Goal: Task Accomplishment & Management: Use online tool/utility

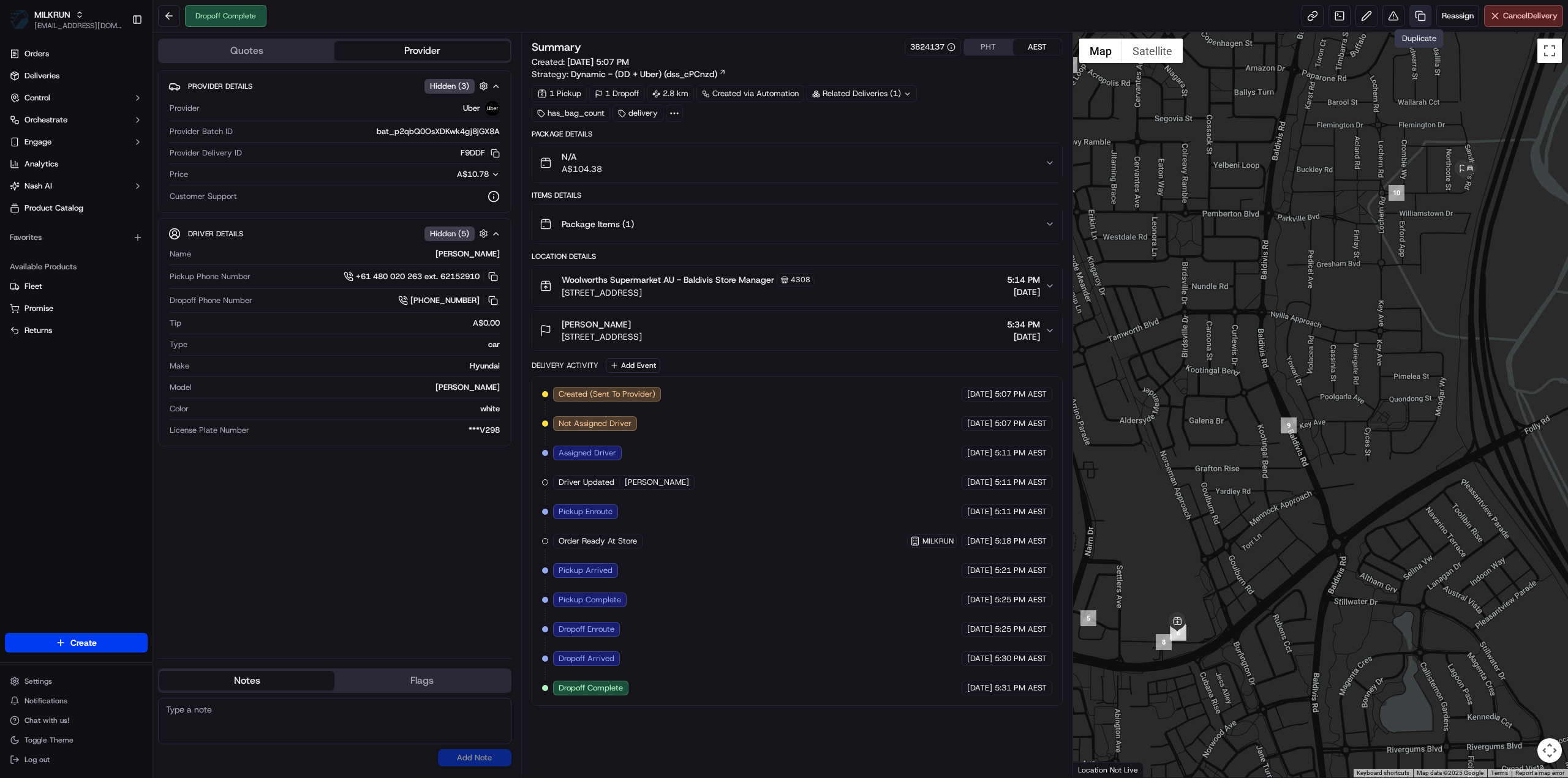
click at [1421, 15] on link at bounding box center [1420, 16] width 22 height 22
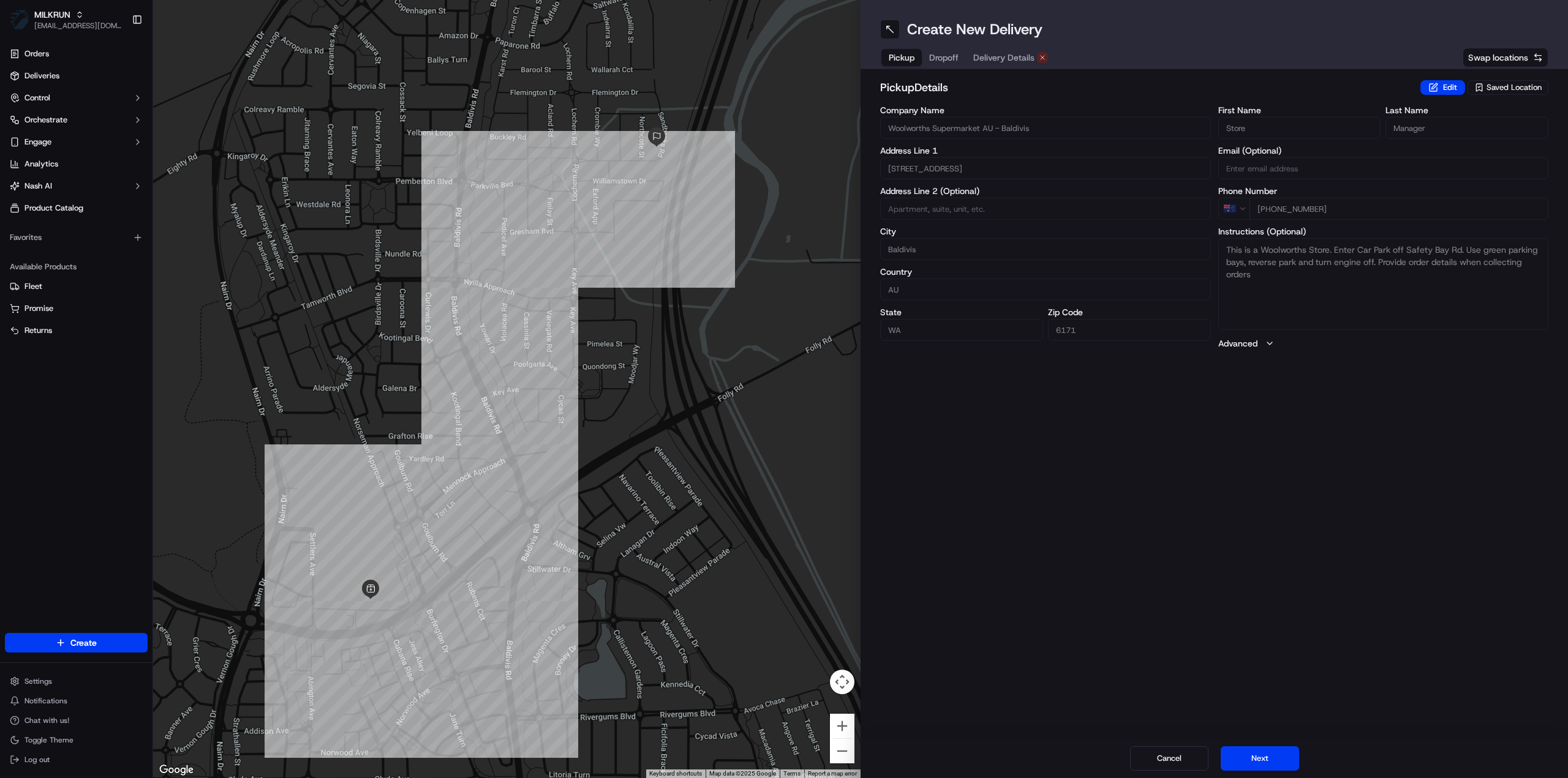
click at [1021, 55] on span "Delivery Details" at bounding box center [1004, 57] width 61 height 12
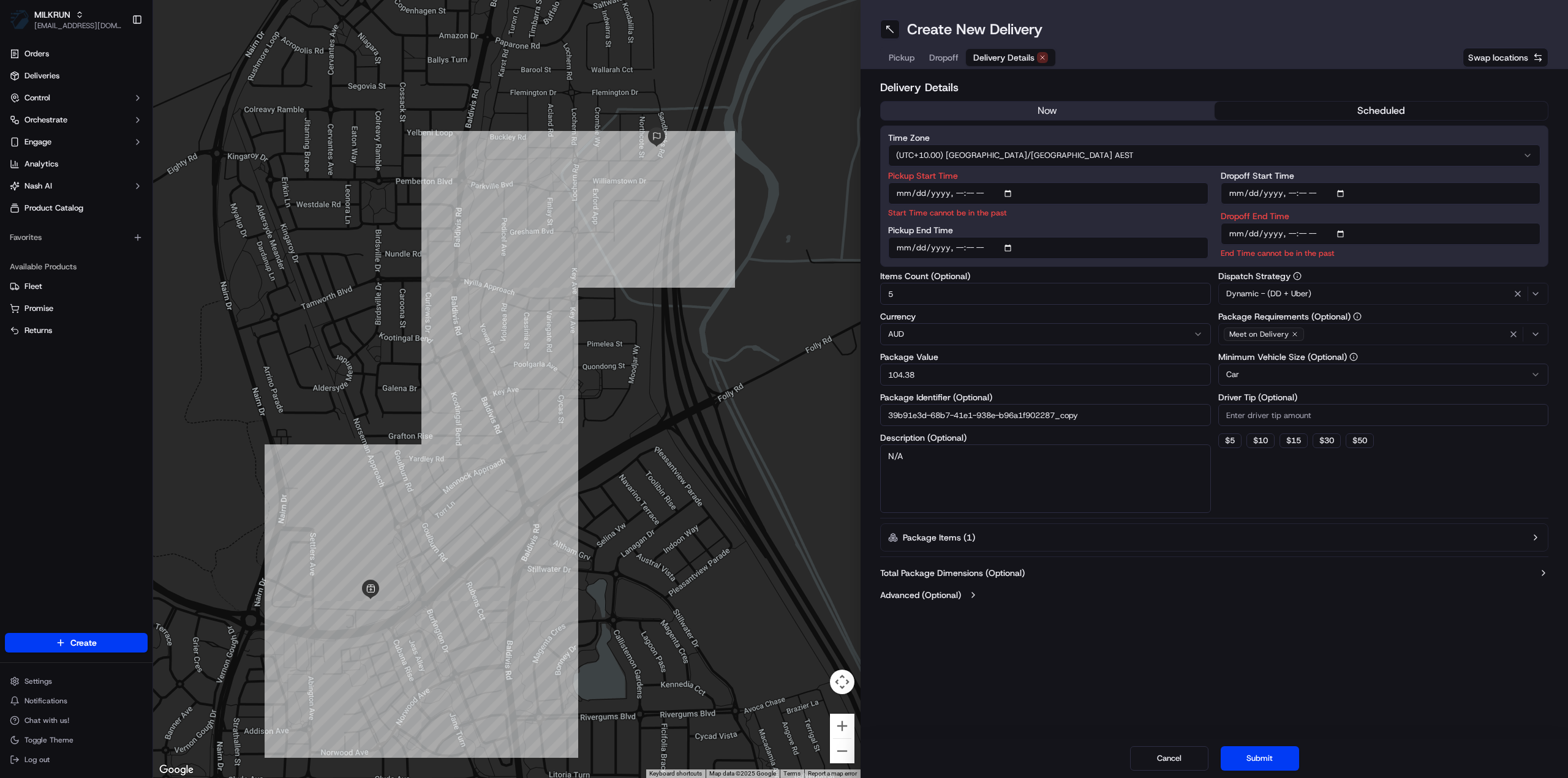
click at [1068, 110] on button "now" at bounding box center [1047, 110] width 334 height 18
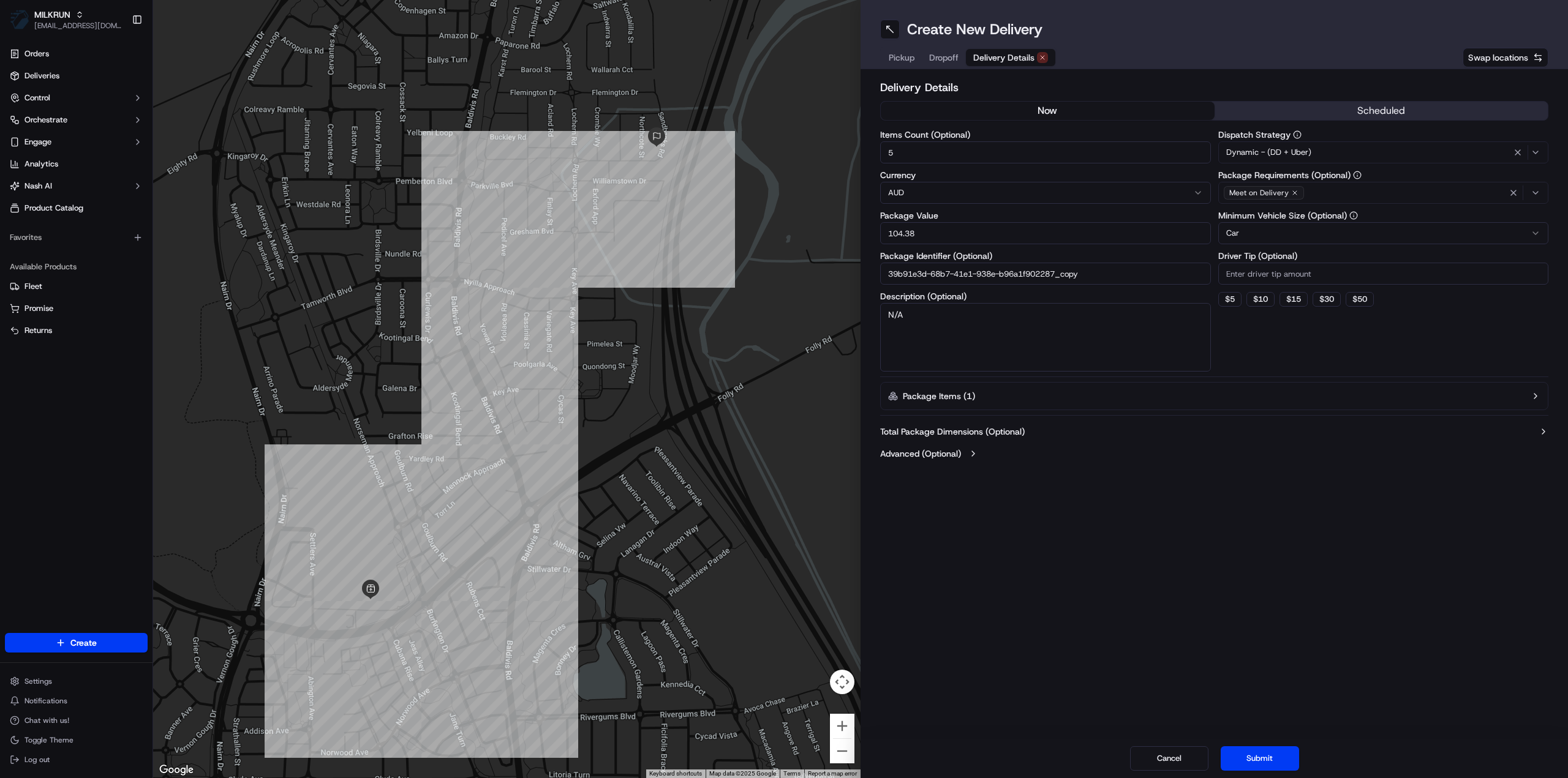
click at [1104, 273] on input "39b91e3d-68b7-41e1-938e-b96a1f902287_copy" at bounding box center [1045, 273] width 331 height 22
type input "39b91e3d-68b7-41e1-938e-b96a1f902287_2"
click at [1263, 752] on button "Submit" at bounding box center [1260, 759] width 78 height 25
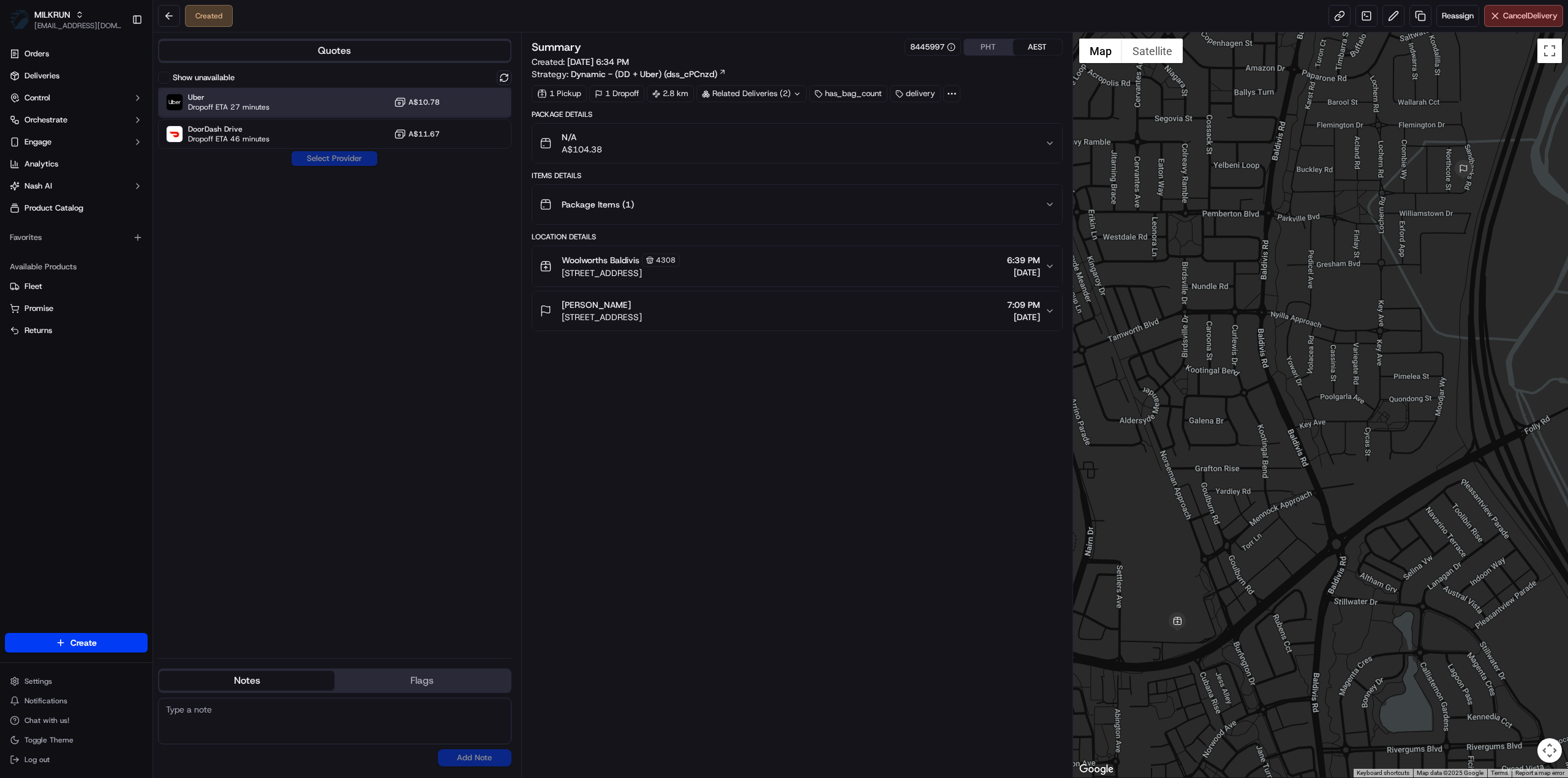
click at [223, 99] on span "Uber" at bounding box center [228, 98] width 81 height 10
click at [340, 160] on button "Assign Provider" at bounding box center [335, 159] width 87 height 15
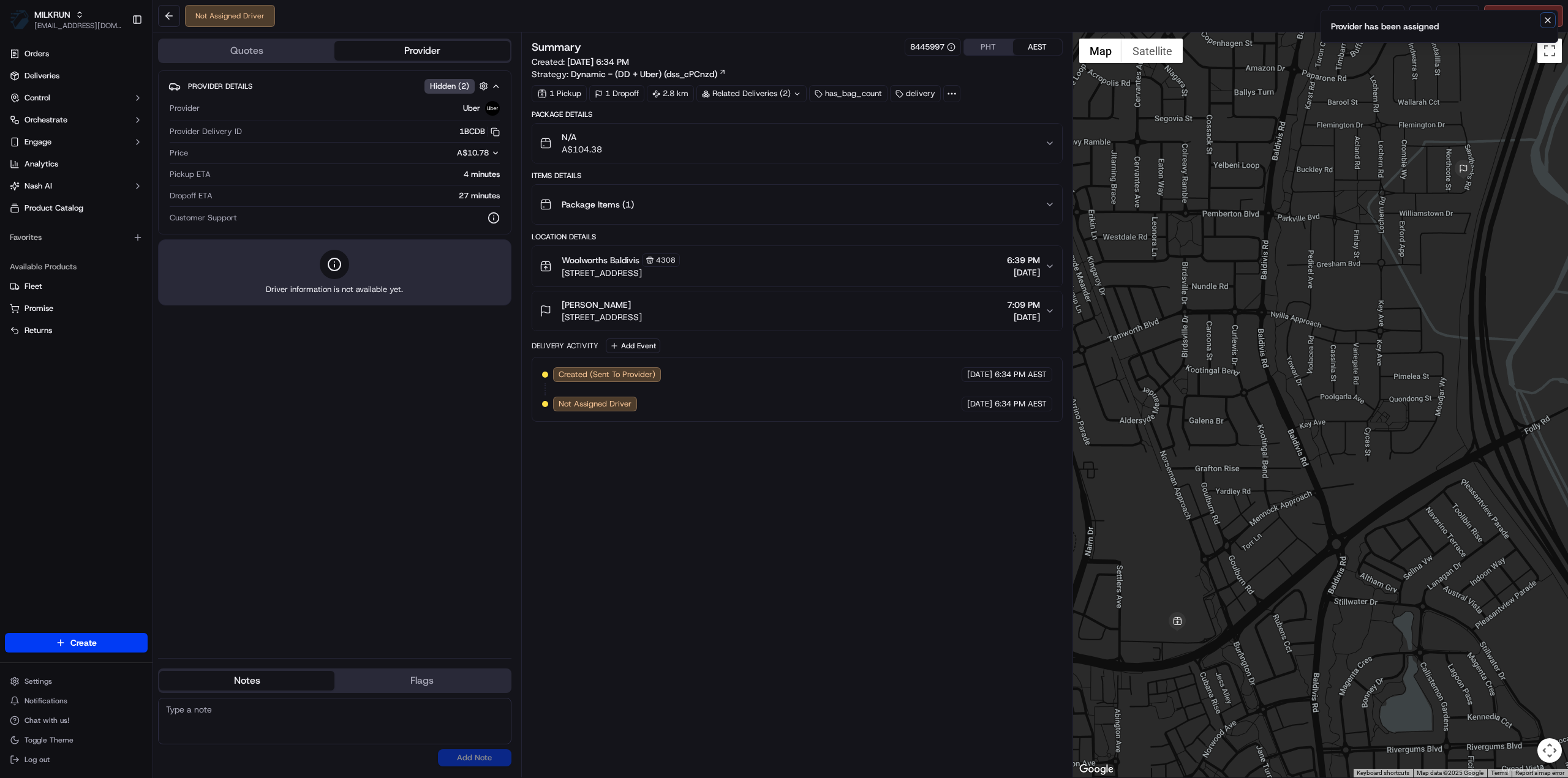
click at [1548, 23] on icon "Notifications (F8)" at bounding box center [1548, 20] width 10 height 10
click at [1340, 18] on link at bounding box center [1340, 16] width 22 height 22
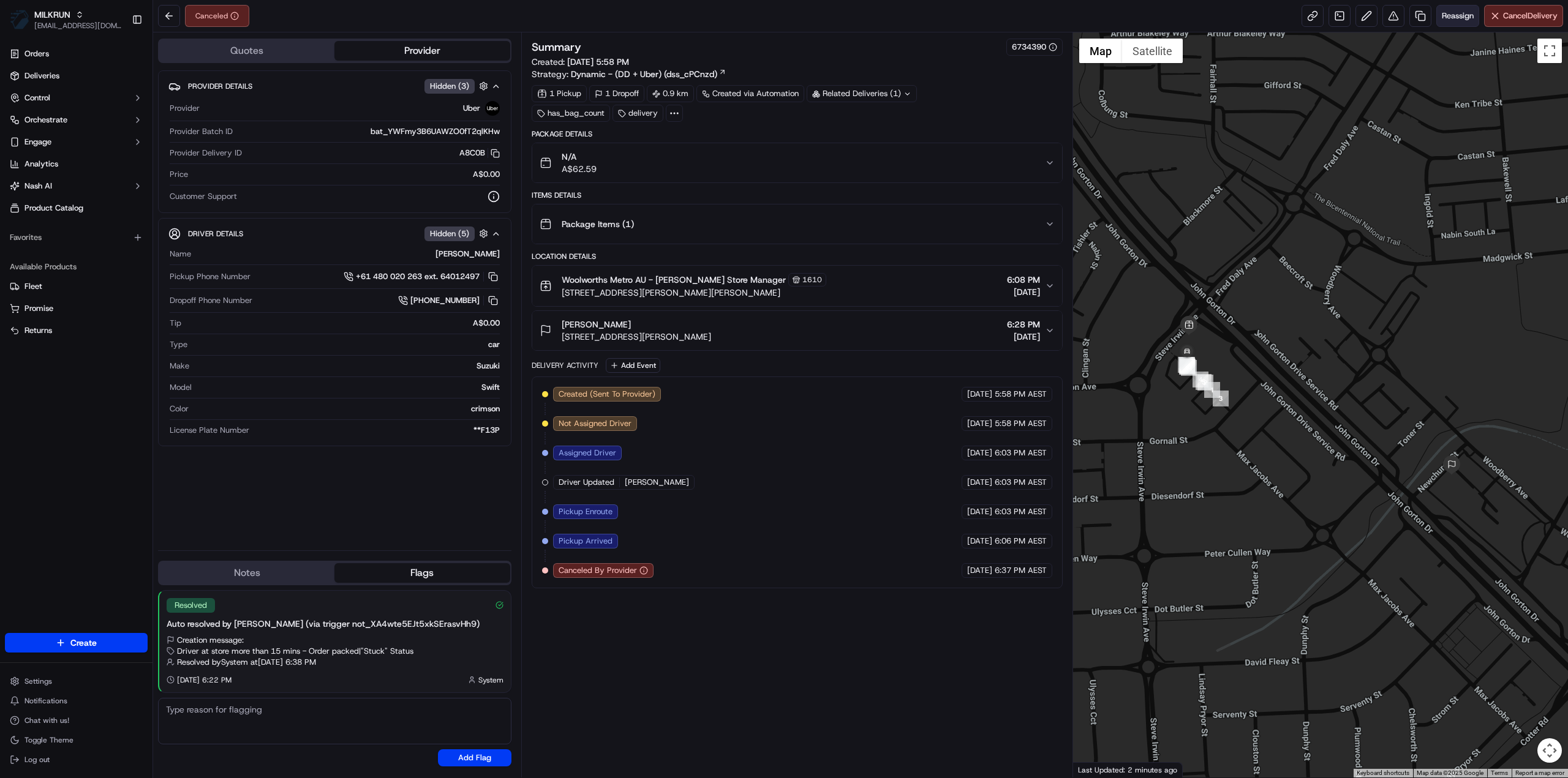
click at [1459, 12] on span "Reassign" at bounding box center [1458, 16] width 32 height 11
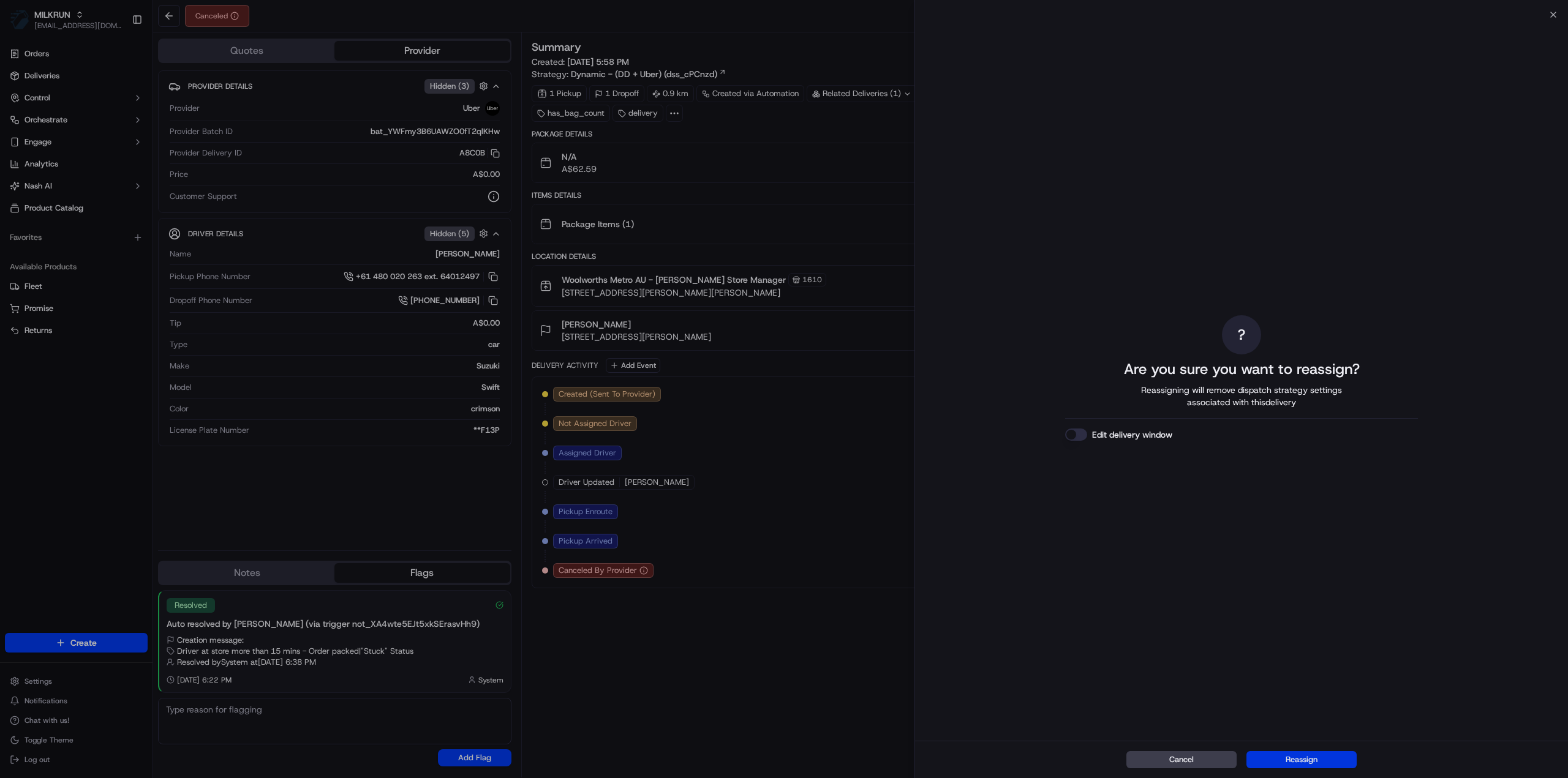
click at [1323, 758] on button "Reassign" at bounding box center [1301, 760] width 110 height 17
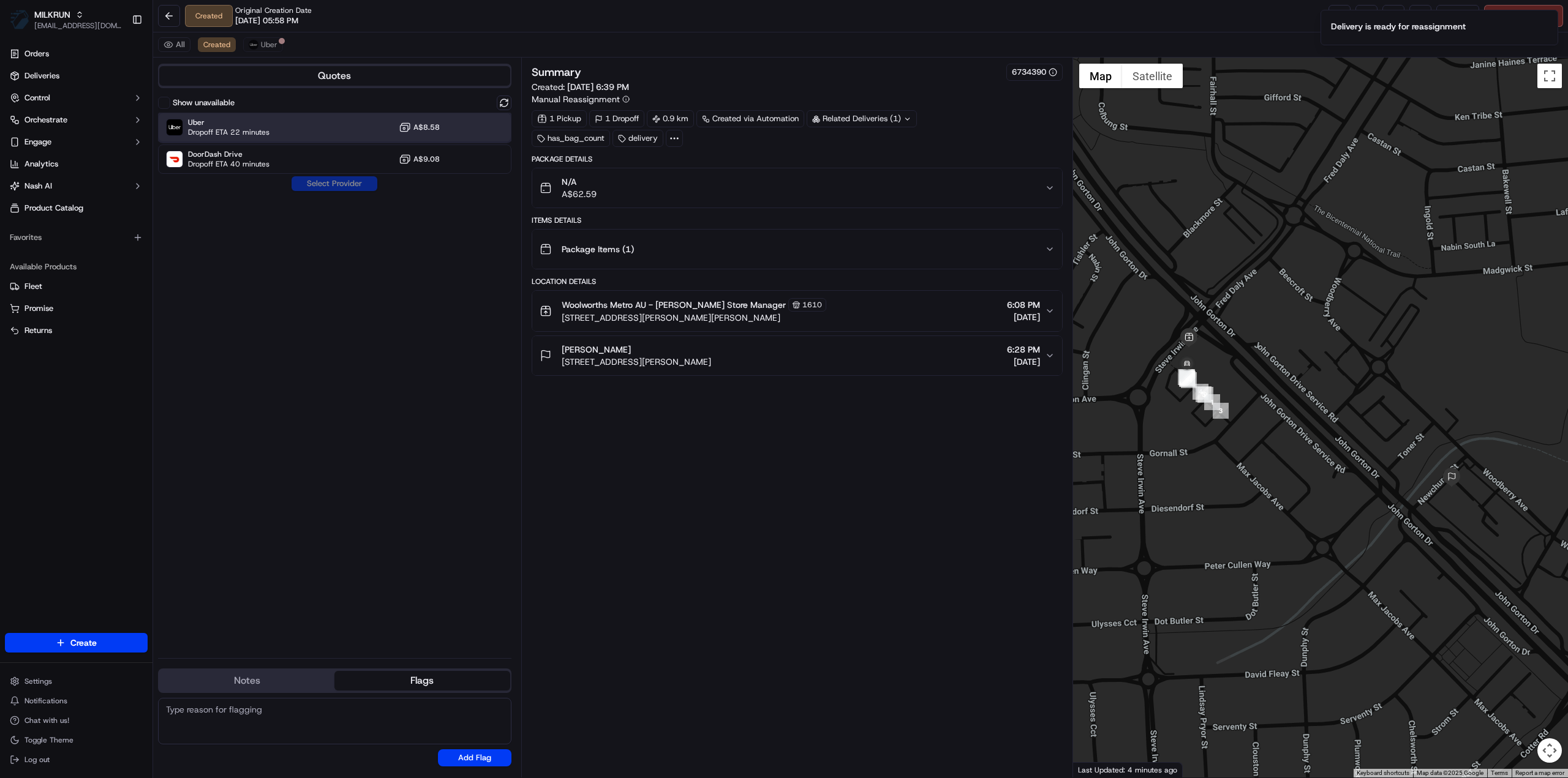
click at [241, 130] on span "Dropoff ETA 22 minutes" at bounding box center [228, 132] width 81 height 10
click at [328, 182] on button "Assign Provider" at bounding box center [335, 184] width 87 height 15
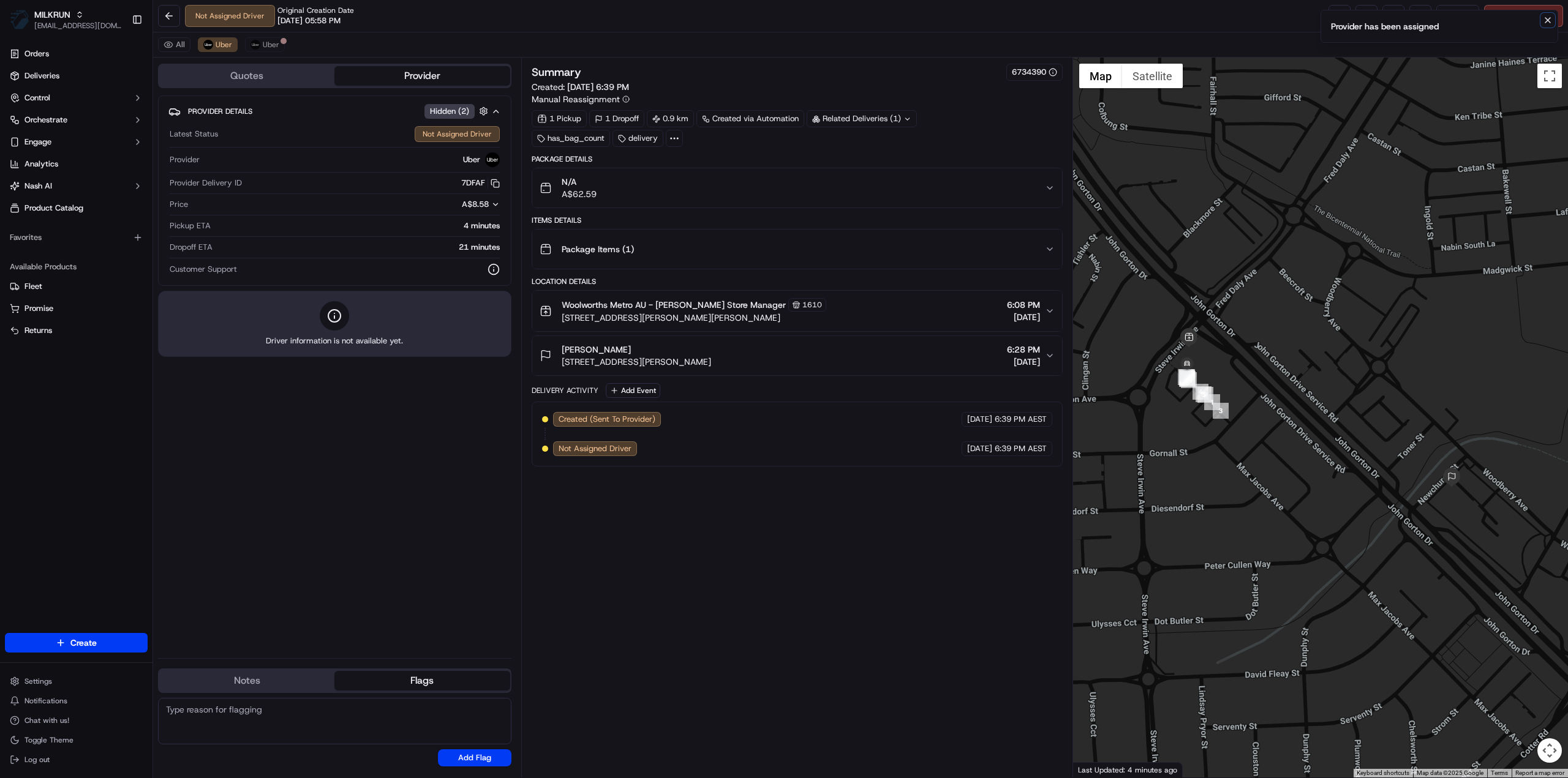
click at [1545, 20] on icon "Notifications (F8)" at bounding box center [1548, 20] width 10 height 10
click at [1339, 18] on link at bounding box center [1340, 16] width 22 height 22
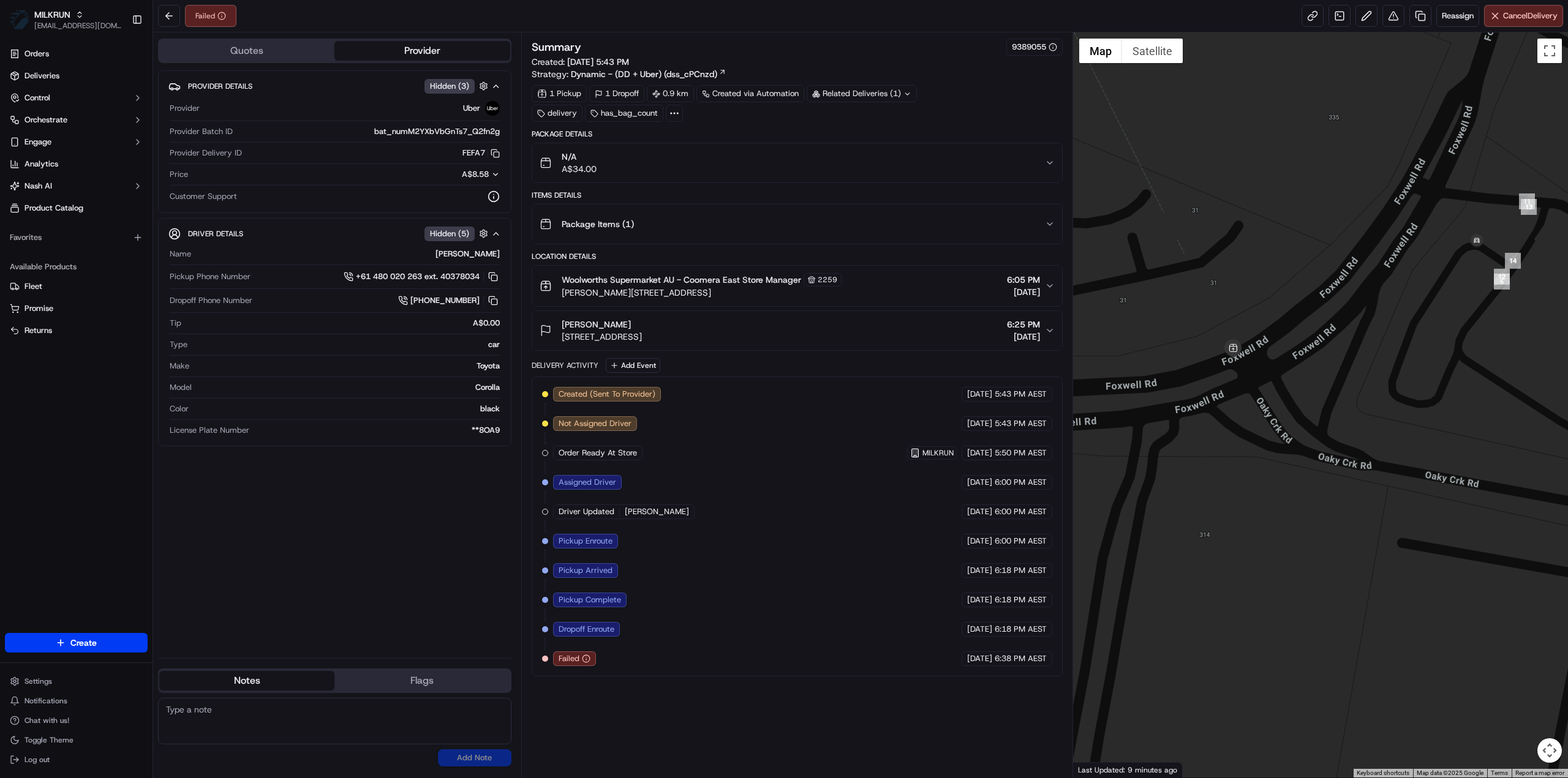
drag, startPoint x: 1145, startPoint y: 525, endPoint x: 1314, endPoint y: 530, distance: 169.1
click at [1314, 530] on div at bounding box center [1320, 405] width 495 height 745
drag, startPoint x: 735, startPoint y: 333, endPoint x: 560, endPoint y: 335, distance: 175.0
click at [560, 335] on div "aysha Heke 12 Crusoe St, Coomera, QLD 4209, AU 6:25 PM 18/09/2025" at bounding box center [792, 331] width 505 height 25
copy span "12 Crusoe St, Coomera, QLD 4209, AU"
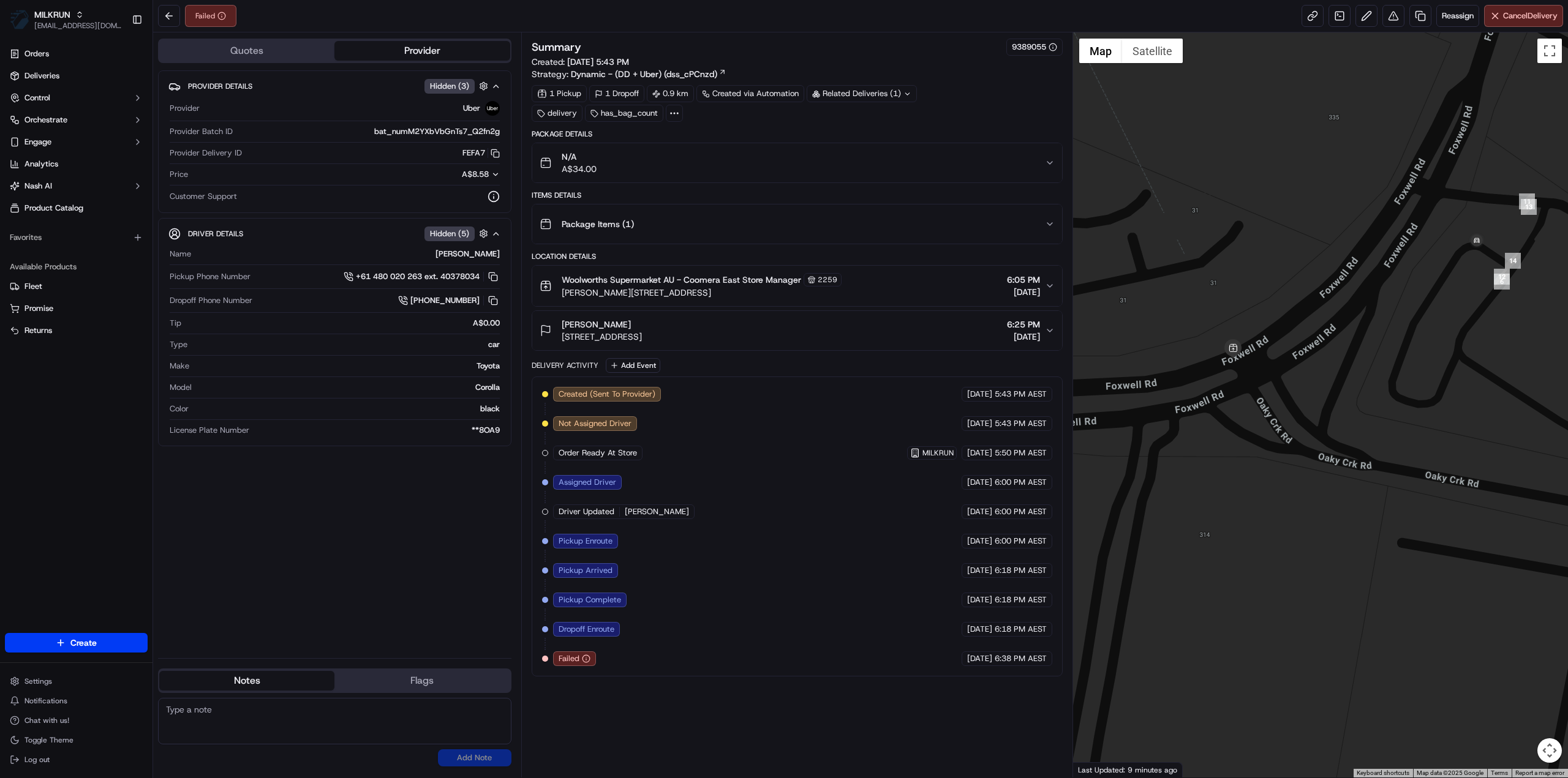
click at [782, 305] on div "Location Details Woolworths Supermarket AU - Coomera East Store Manager 2259 Fo…" at bounding box center [797, 301] width 531 height 99
drag, startPoint x: 774, startPoint y: 290, endPoint x: 560, endPoint y: 292, distance: 214.0
click at [560, 292] on div "Woolworths Supermarket AU - Coomera East Store Manager 2259 Foxwell Rd & Oaky C…" at bounding box center [690, 286] width 302 height 26
copy span "Foxwell Rd & Oaky Crk Rd, Coomera, QLD 4209, AU"
click at [625, 705] on div "Summary 9389055 Created: 18/09/2025 5:43 PM Strategy: Dynamic - (DD + Uber) (ds…" at bounding box center [797, 405] width 531 height 733
